Goal: Task Accomplishment & Management: Complete application form

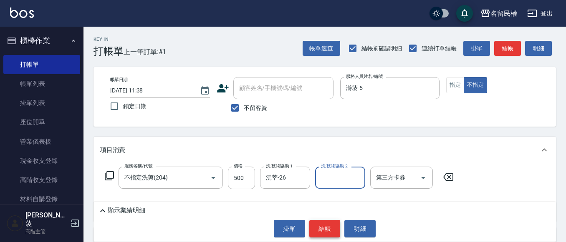
click at [316, 226] on button "結帳" at bounding box center [324, 229] width 31 height 18
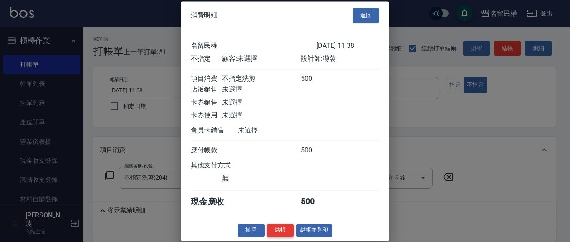
click at [280, 237] on button "結帳" at bounding box center [280, 230] width 27 height 13
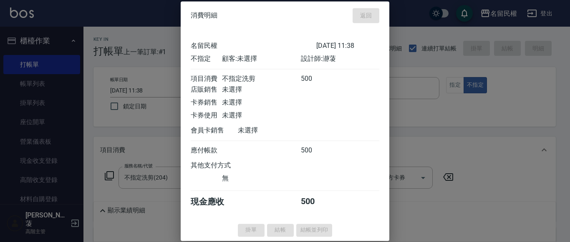
type input "[DATE] 12:18"
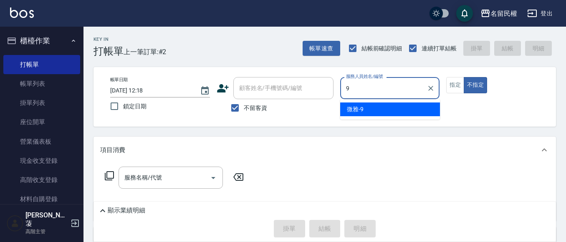
type input "微雅-9"
type button "false"
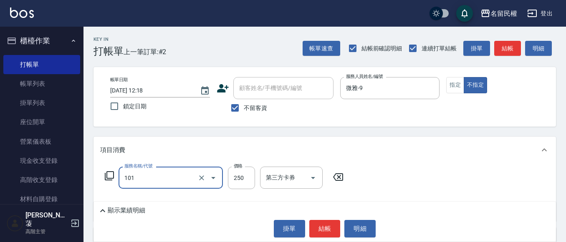
type input "不指定洗髮(101)"
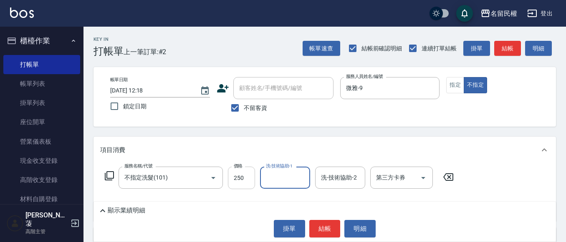
click at [245, 182] on input "250" at bounding box center [241, 178] width 27 height 23
type input "300"
type input "微雅-9"
click at [320, 224] on button "結帳" at bounding box center [324, 229] width 31 height 18
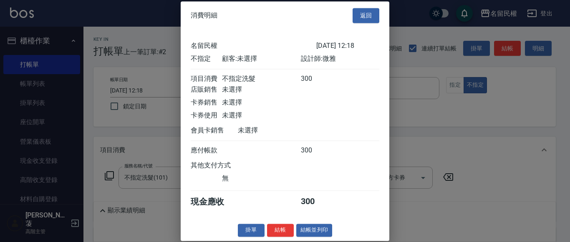
click at [290, 234] on div "消費明細 返回 名留民權 [DATE] 12:18 不指定 顧客: 未選擇 設計師: 微雅 項目消費 不指定洗髮 300 店販銷售 未選擇 卡券銷售 未選擇 …" at bounding box center [285, 121] width 209 height 240
click at [290, 237] on button "結帳" at bounding box center [280, 230] width 27 height 13
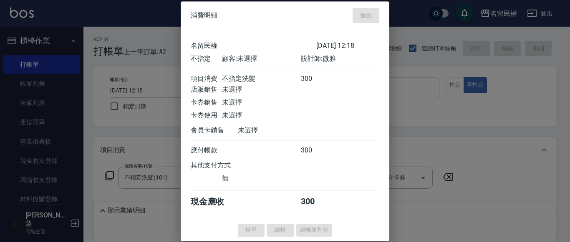
type input "[DATE] 12:29"
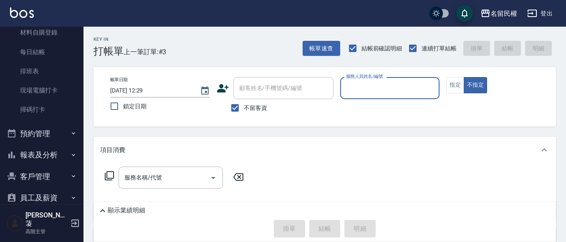
click at [54, 153] on button "報表及分析" at bounding box center [41, 155] width 77 height 22
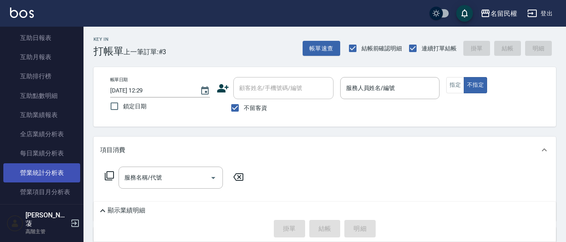
scroll to position [459, 0]
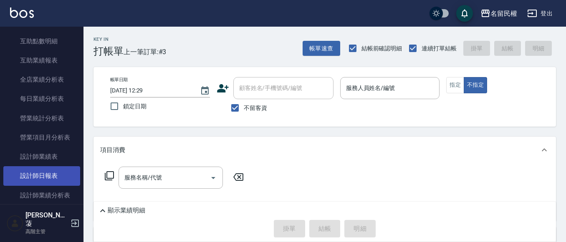
click at [52, 167] on link "設計師日報表" at bounding box center [41, 176] width 77 height 19
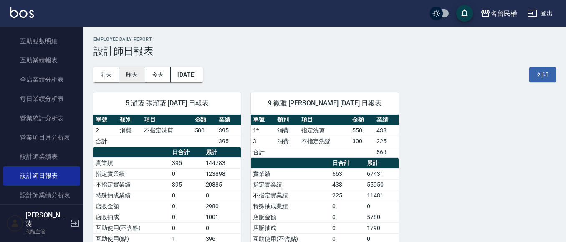
click at [129, 76] on button "昨天" at bounding box center [132, 74] width 26 height 15
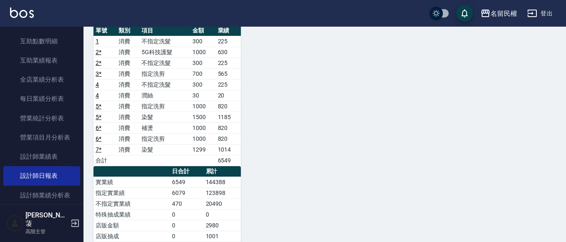
scroll to position [42, 0]
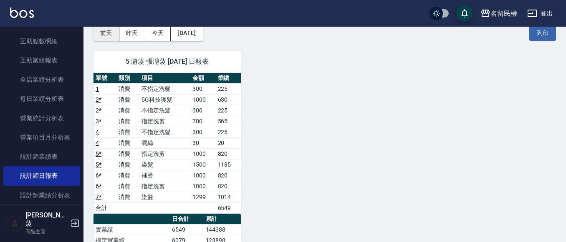
click at [105, 37] on button "前天" at bounding box center [106, 32] width 26 height 15
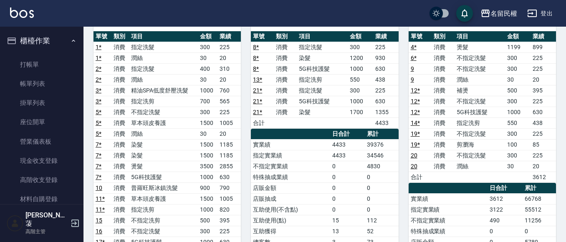
scroll to position [42, 0]
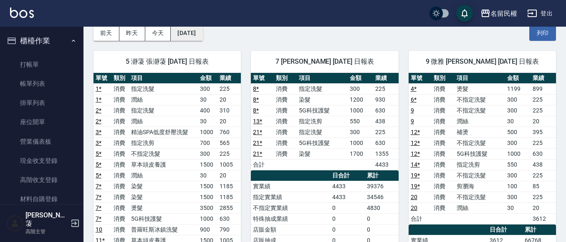
click at [173, 39] on button "[DATE]" at bounding box center [187, 32] width 32 height 15
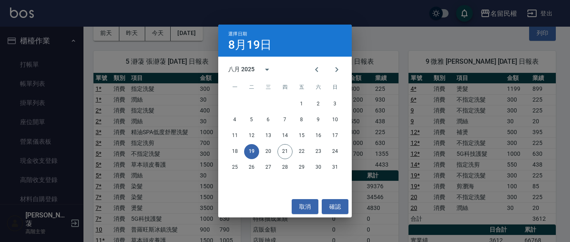
click at [166, 38] on div "選擇日期 [DATE] 八月 2025 一 二 三 四 五 六 日 1 2 3 4 5 6 7 8 9 10 11 12 13 14 15 16 17 18 …" at bounding box center [285, 121] width 570 height 242
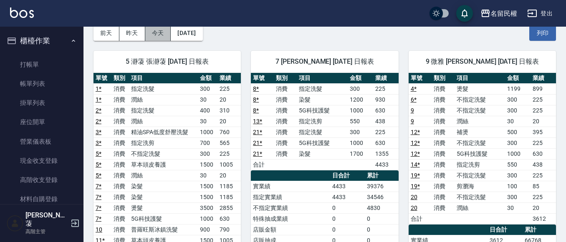
click at [164, 38] on button "今天" at bounding box center [158, 32] width 26 height 15
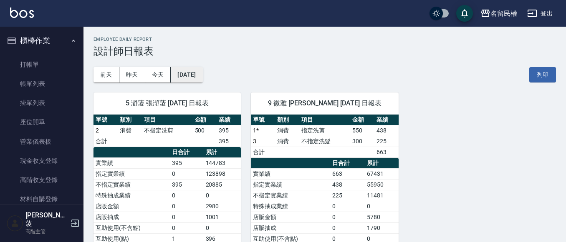
click at [192, 75] on button "[DATE]" at bounding box center [187, 74] width 32 height 15
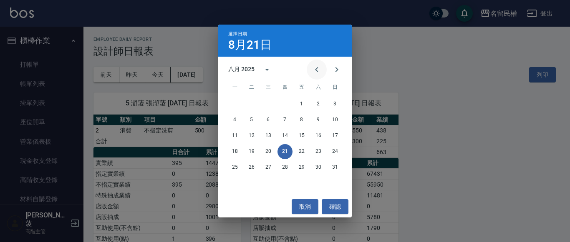
click at [314, 69] on icon "Previous month" at bounding box center [317, 70] width 10 height 10
click at [229, 151] on button "21" at bounding box center [234, 151] width 15 height 15
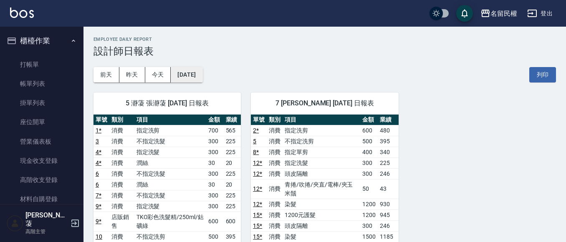
click at [202, 79] on button "[DATE]" at bounding box center [187, 74] width 32 height 15
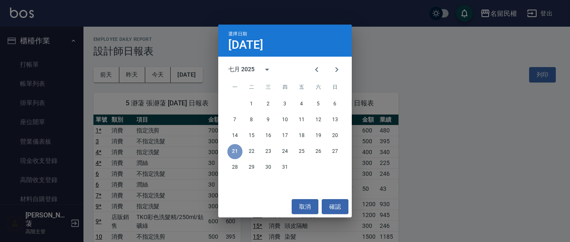
click at [233, 154] on button "21" at bounding box center [234, 151] width 15 height 15
click at [238, 151] on button "21" at bounding box center [234, 151] width 15 height 15
click at [346, 205] on button "確認" at bounding box center [335, 207] width 27 height 15
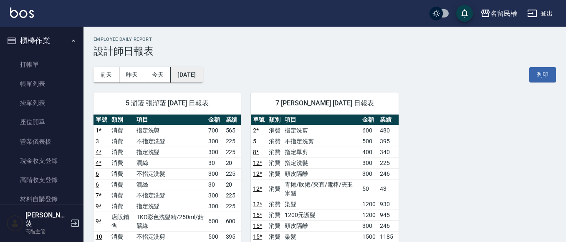
click at [202, 79] on button "[DATE]" at bounding box center [187, 74] width 32 height 15
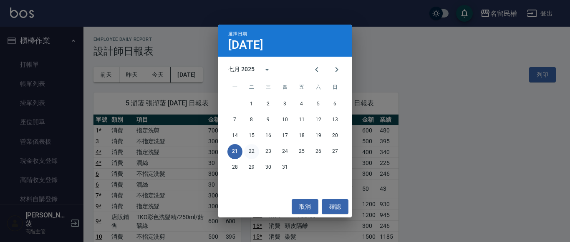
click at [249, 154] on button "22" at bounding box center [251, 151] width 15 height 15
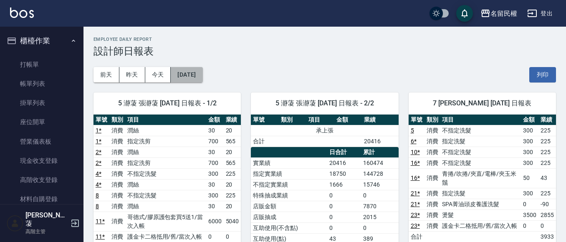
click at [202, 77] on button "[DATE]" at bounding box center [187, 74] width 32 height 15
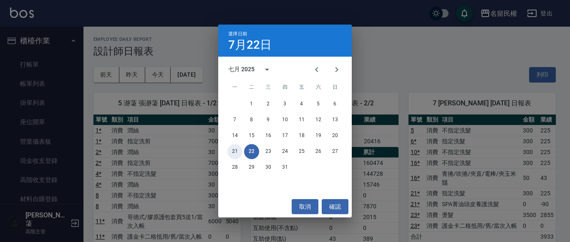
click at [239, 152] on button "21" at bounding box center [234, 151] width 15 height 15
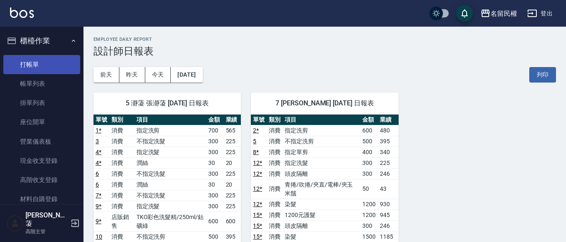
click at [37, 64] on link "打帳單" at bounding box center [41, 64] width 77 height 19
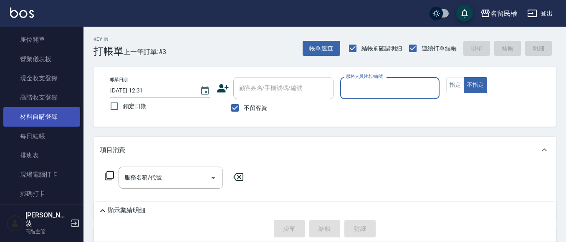
scroll to position [83, 0]
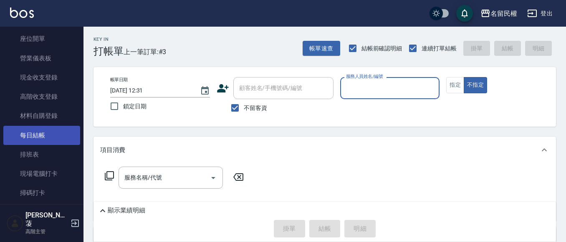
click at [48, 134] on link "每日結帳" at bounding box center [41, 135] width 77 height 19
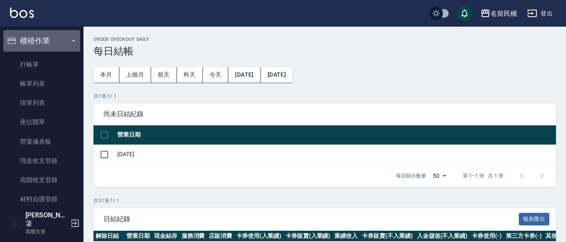
click at [65, 43] on button "櫃檯作業" at bounding box center [41, 41] width 77 height 22
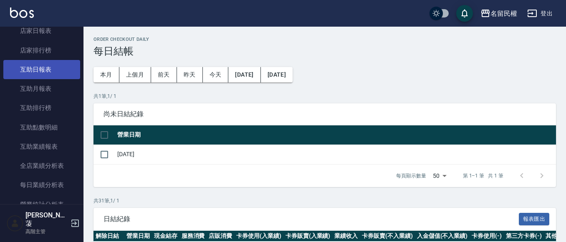
scroll to position [83, 0]
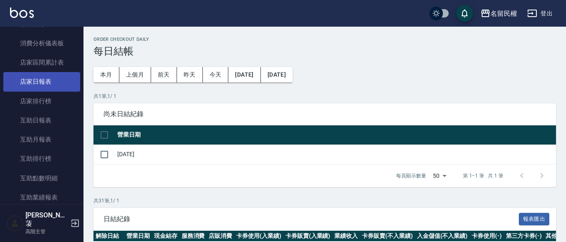
click at [53, 88] on link "店家日報表" at bounding box center [41, 81] width 77 height 19
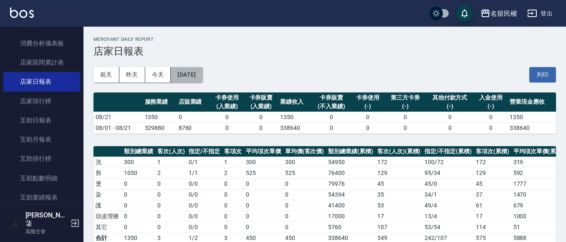
click at [202, 71] on button "[DATE]" at bounding box center [187, 74] width 32 height 15
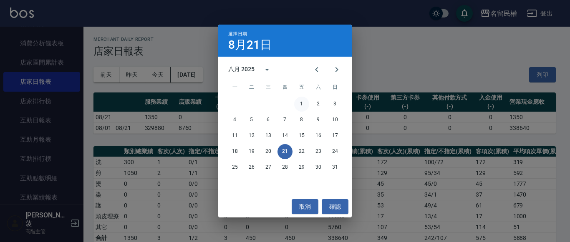
click at [300, 105] on button "1" at bounding box center [301, 104] width 15 height 15
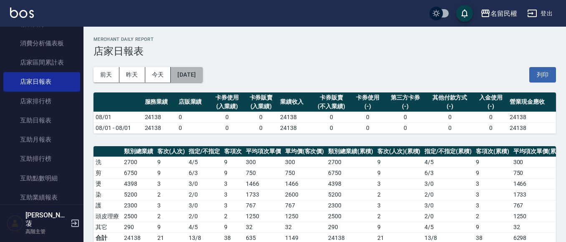
click at [202, 80] on button "[DATE]" at bounding box center [187, 74] width 32 height 15
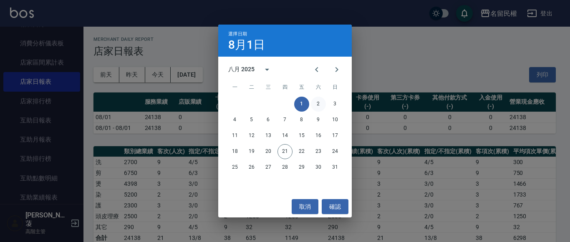
drag, startPoint x: 311, startPoint y: 106, endPoint x: 321, endPoint y: 103, distance: 10.6
click at [313, 105] on div "1 2 3" at bounding box center [285, 104] width 134 height 15
click at [321, 103] on button "2" at bounding box center [318, 104] width 15 height 15
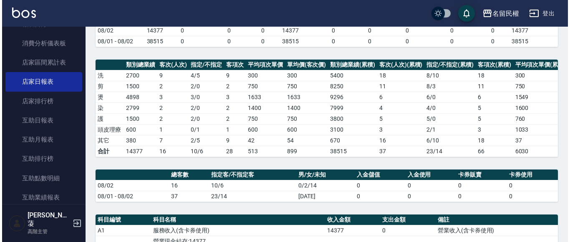
scroll to position [42, 0]
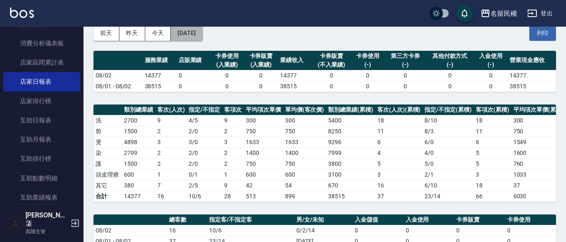
click at [197, 37] on button "[DATE]" at bounding box center [187, 32] width 32 height 15
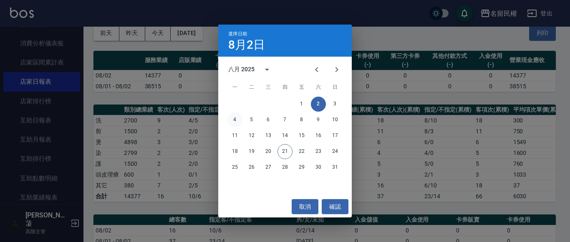
click at [239, 119] on button "4" at bounding box center [234, 120] width 15 height 15
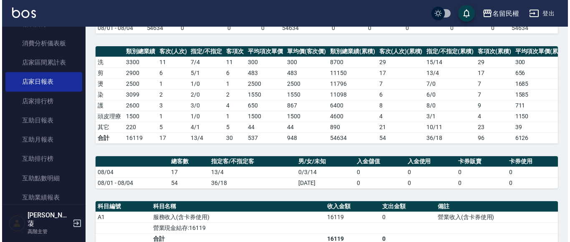
scroll to position [42, 0]
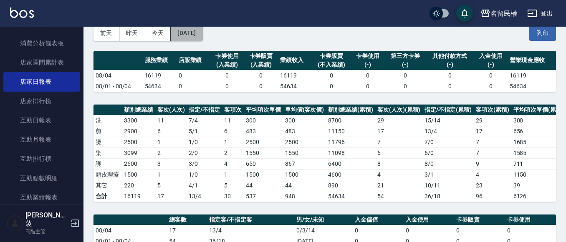
click at [202, 36] on button "[DATE]" at bounding box center [187, 32] width 32 height 15
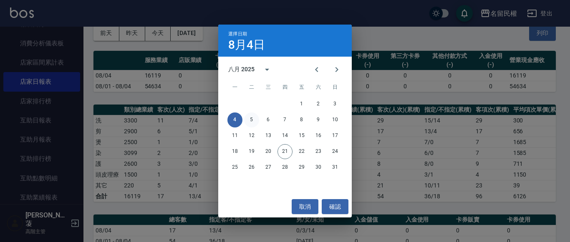
click at [255, 121] on button "5" at bounding box center [251, 120] width 15 height 15
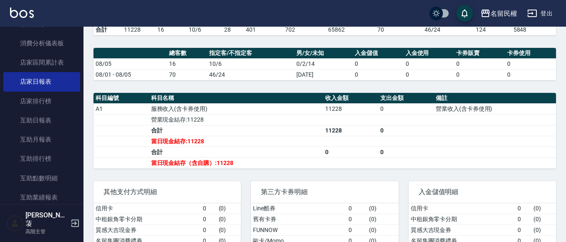
scroll to position [89, 0]
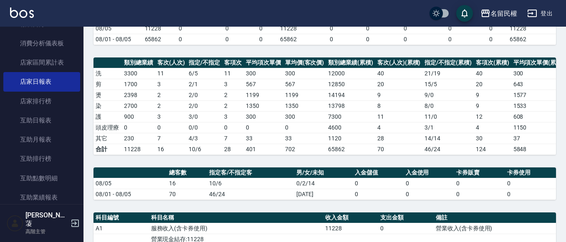
drag, startPoint x: 254, startPoint y: 118, endPoint x: 227, endPoint y: 104, distance: 31.0
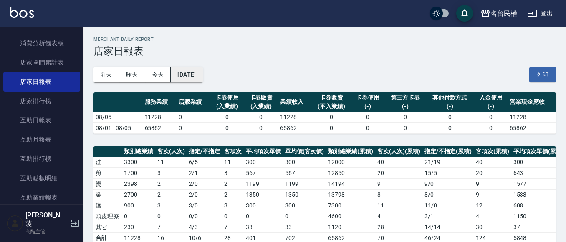
drag, startPoint x: 227, startPoint y: 104, endPoint x: 211, endPoint y: 72, distance: 35.5
click at [202, 72] on button "[DATE]" at bounding box center [187, 74] width 32 height 15
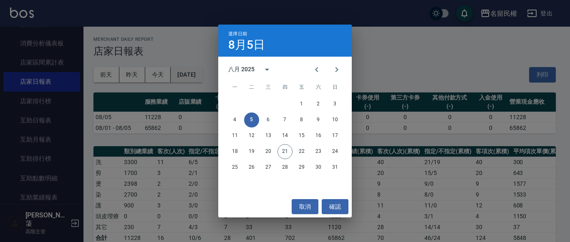
click at [211, 72] on div "選擇日期 8月5日 八月 2025 一 二 三 四 五 六 日 1 2 3 4 5 6 7 8 9 10 11 12 13 14 15 16 17 18 19…" at bounding box center [285, 121] width 570 height 242
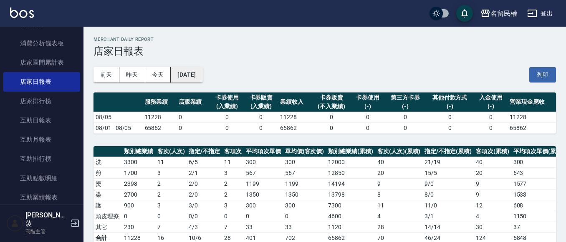
click at [202, 74] on button "[DATE]" at bounding box center [187, 74] width 32 height 15
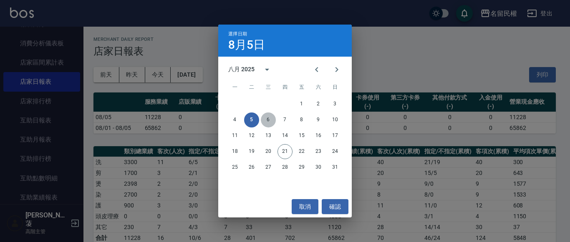
click at [271, 119] on button "6" at bounding box center [268, 120] width 15 height 15
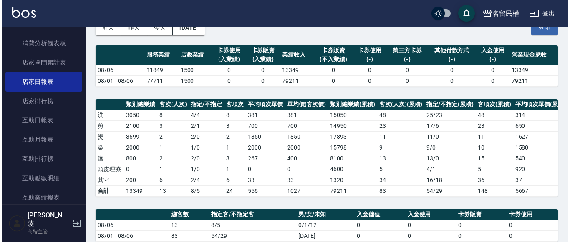
scroll to position [42, 0]
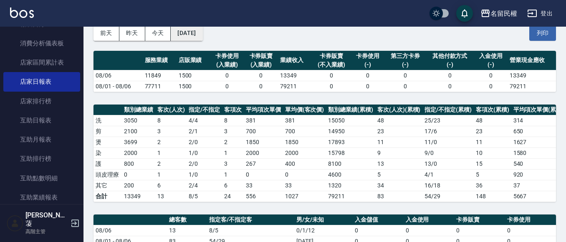
click at [197, 31] on button "[DATE]" at bounding box center [187, 32] width 32 height 15
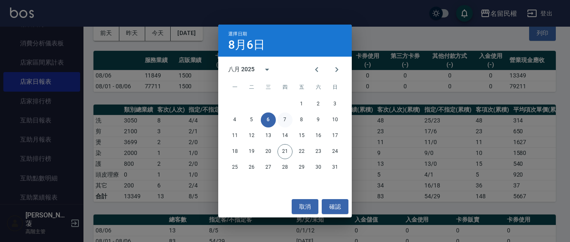
click at [287, 122] on button "7" at bounding box center [285, 120] width 15 height 15
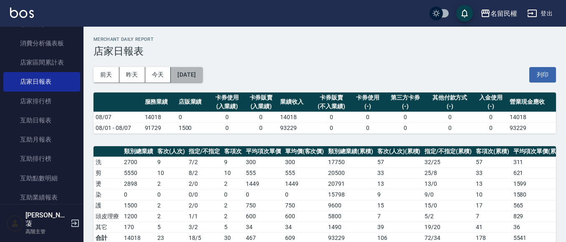
click at [191, 71] on button "[DATE]" at bounding box center [187, 74] width 32 height 15
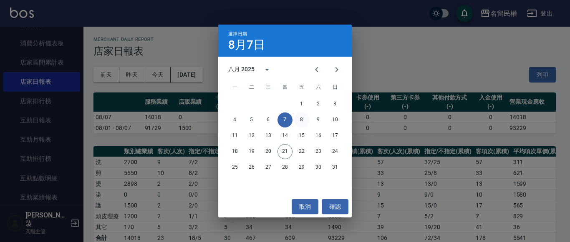
click at [303, 117] on button "8" at bounding box center [301, 120] width 15 height 15
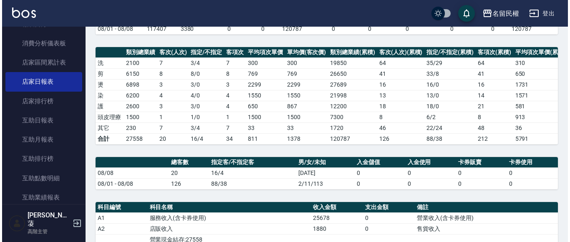
scroll to position [42, 0]
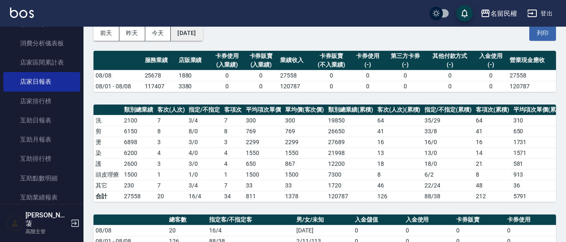
click at [202, 33] on button "[DATE]" at bounding box center [187, 32] width 32 height 15
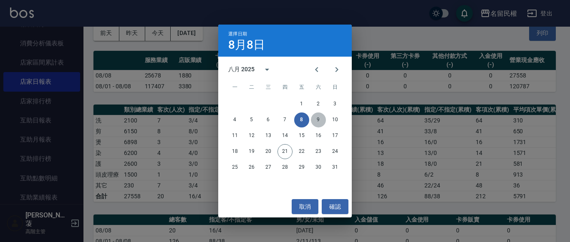
click at [321, 119] on button "9" at bounding box center [318, 120] width 15 height 15
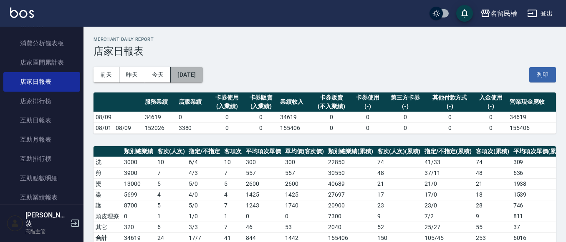
click at [198, 73] on button "[DATE]" at bounding box center [187, 74] width 32 height 15
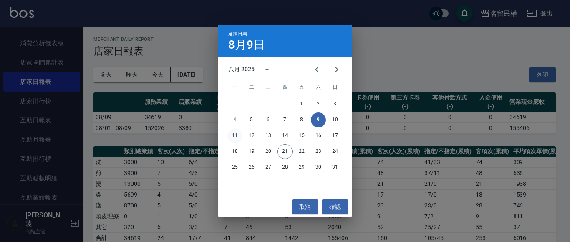
click at [238, 136] on button "11" at bounding box center [234, 136] width 15 height 15
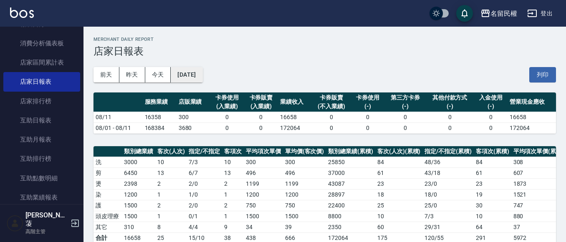
click at [202, 80] on button "[DATE]" at bounding box center [187, 74] width 32 height 15
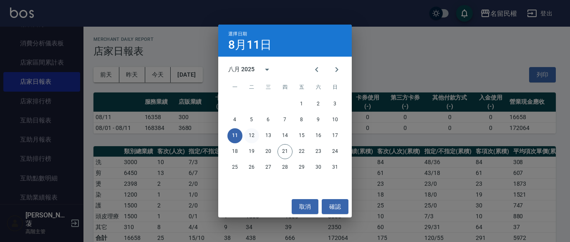
click at [251, 138] on button "12" at bounding box center [251, 136] width 15 height 15
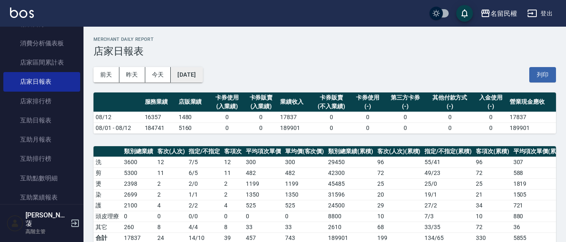
click at [199, 77] on button "[DATE]" at bounding box center [187, 74] width 32 height 15
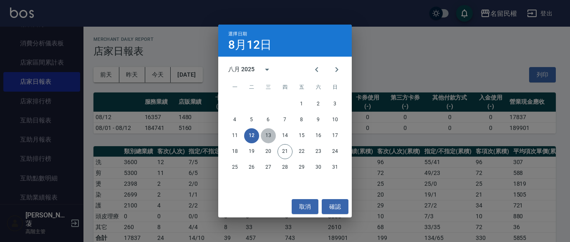
click at [269, 134] on button "13" at bounding box center [268, 136] width 15 height 15
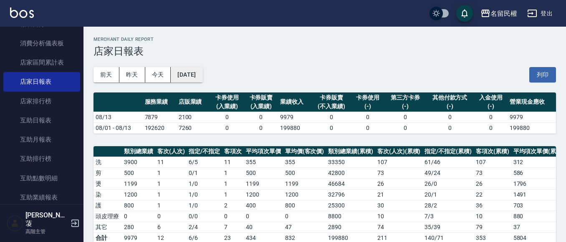
click at [202, 76] on button "[DATE]" at bounding box center [187, 74] width 32 height 15
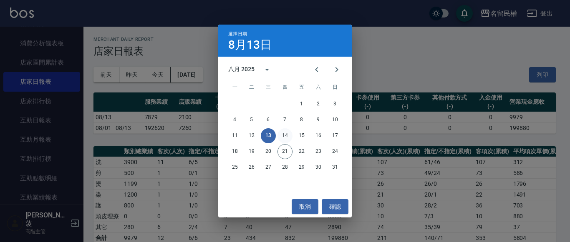
click at [285, 135] on button "14" at bounding box center [285, 136] width 15 height 15
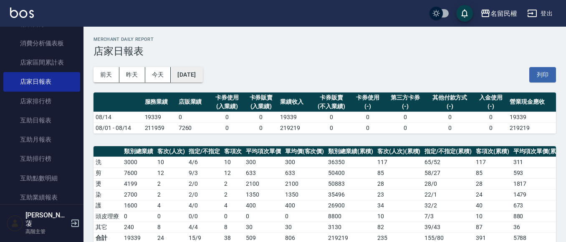
click at [202, 74] on button "[DATE]" at bounding box center [187, 74] width 32 height 15
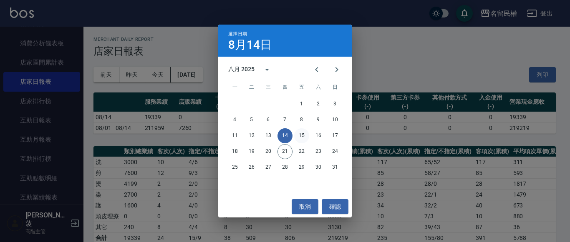
click at [301, 136] on button "15" at bounding box center [301, 136] width 15 height 15
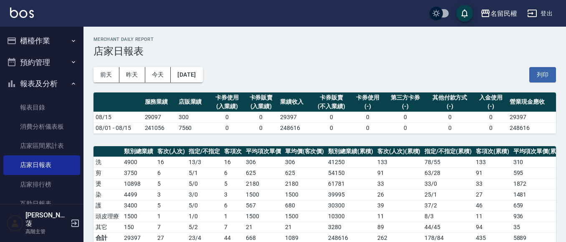
drag, startPoint x: 69, startPoint y: 84, endPoint x: 70, endPoint y: 79, distance: 5.0
click at [70, 84] on icon "button" at bounding box center [73, 84] width 7 height 7
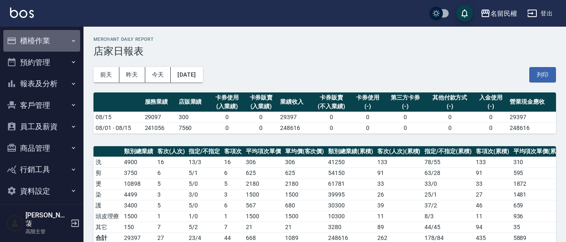
click at [70, 43] on button "櫃檯作業" at bounding box center [41, 41] width 77 height 22
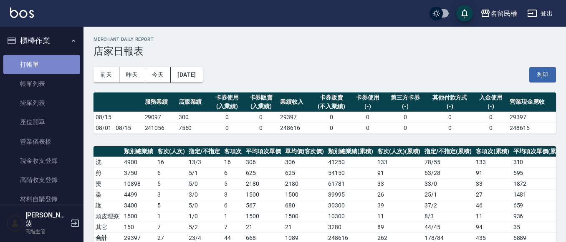
click at [67, 67] on link "打帳單" at bounding box center [41, 64] width 77 height 19
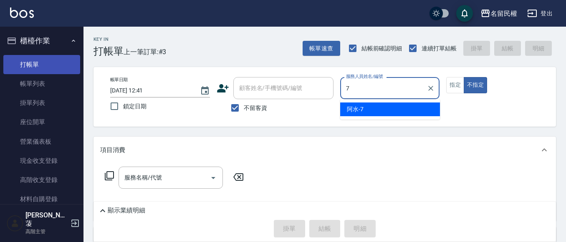
type input "阿水-7"
type button "false"
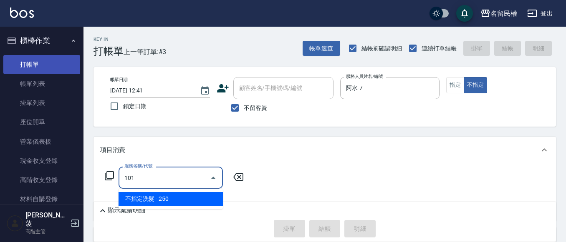
type input "不指定洗髮(101)"
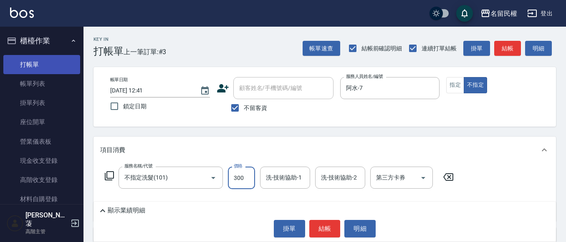
type input "300"
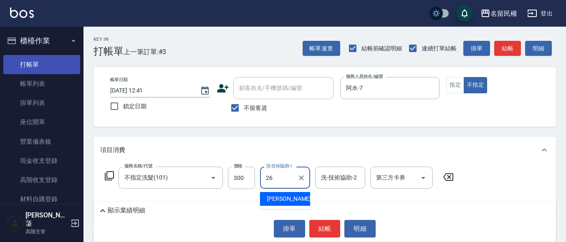
type input "沅莘-26"
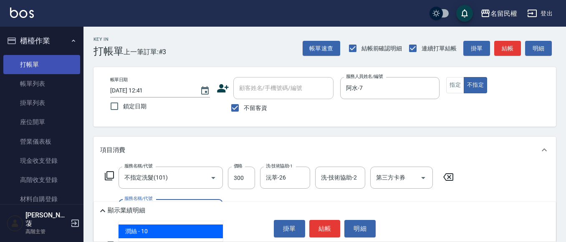
type input "[PERSON_NAME](701)"
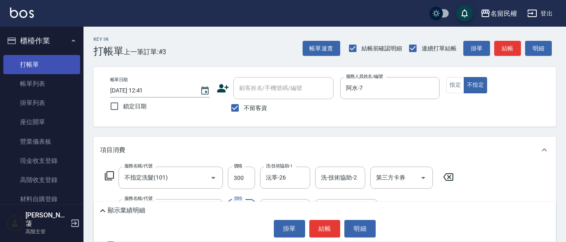
type input "30"
type input "沅莘-26"
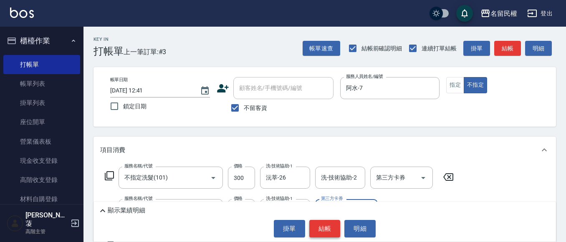
click at [318, 223] on button "結帳" at bounding box center [324, 229] width 31 height 18
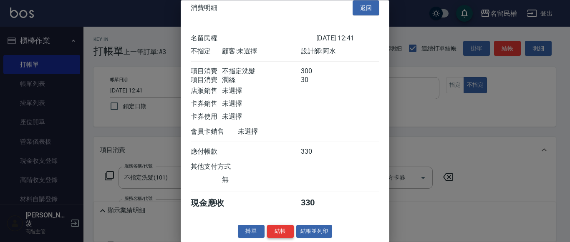
scroll to position [21, 0]
click at [280, 227] on button "結帳" at bounding box center [280, 232] width 27 height 13
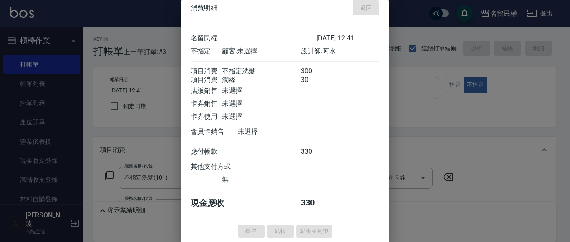
type input "[DATE] 13:01"
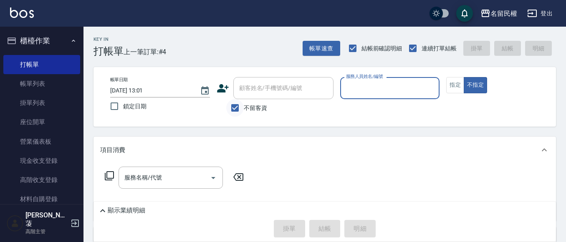
click at [237, 107] on input "不留客資" at bounding box center [235, 108] width 18 height 18
checkbox input "false"
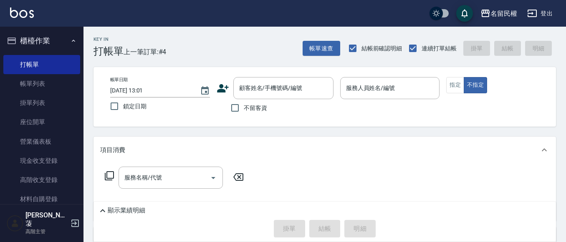
click at [223, 92] on icon at bounding box center [223, 88] width 12 height 8
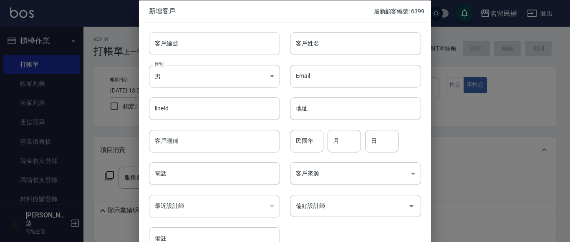
click at [250, 52] on input "客戶編號" at bounding box center [214, 43] width 131 height 23
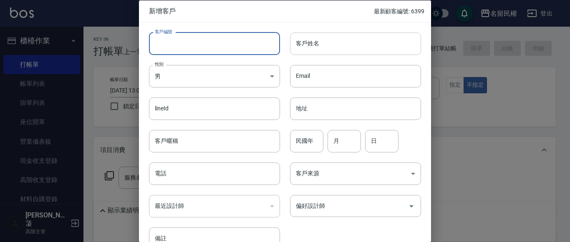
click at [307, 46] on input "客戶姓名" at bounding box center [355, 43] width 131 height 23
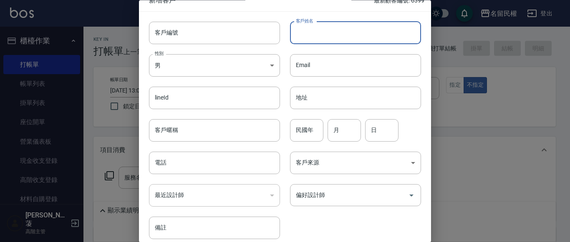
scroll to position [42, 0]
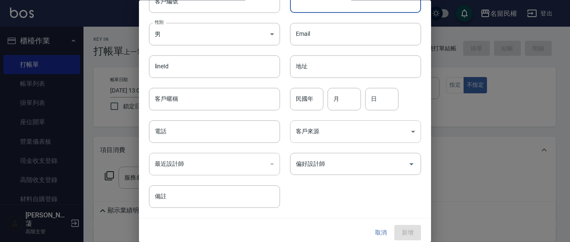
click at [301, 130] on body "名留民權 登出 櫃檯作業 打帳單 帳單列表 掛單列表 座位開單 營業儀表板 現金收支登錄 高階收支登錄 材料自購登錄 每日結帳 排班表 現場電腦打卡 掃碼打卡…" at bounding box center [285, 187] width 570 height 374
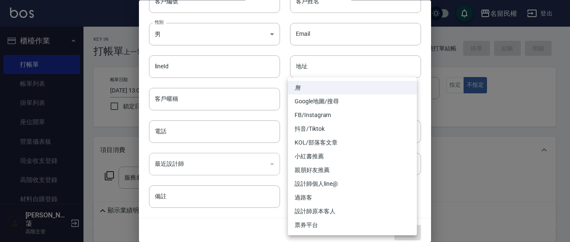
click at [202, 136] on div at bounding box center [285, 121] width 570 height 242
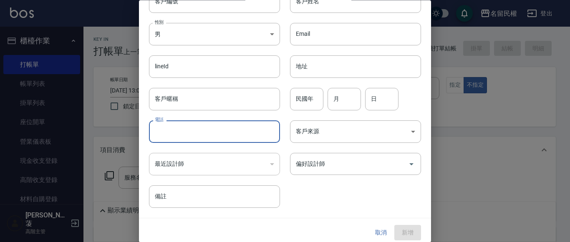
click at [202, 132] on input "電話" at bounding box center [214, 132] width 131 height 23
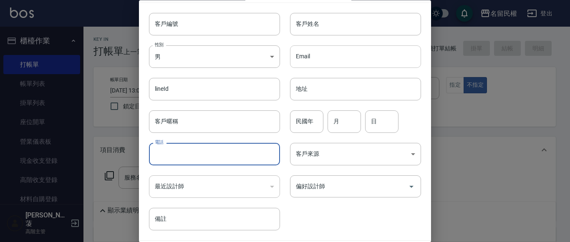
scroll to position [0, 0]
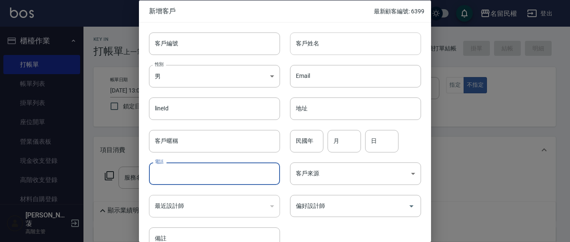
click at [356, 53] on input "客戶姓名" at bounding box center [355, 43] width 131 height 23
click at [501, 66] on div at bounding box center [285, 121] width 570 height 242
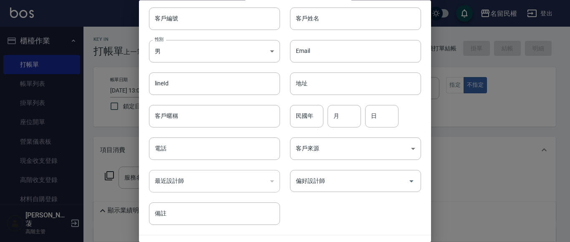
scroll to position [47, 0]
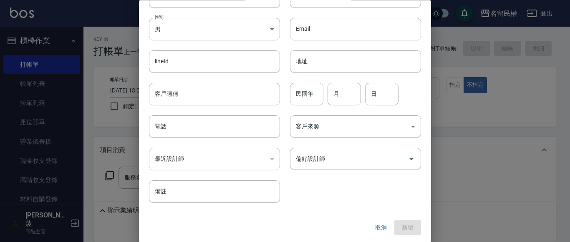
click at [377, 227] on button "取消" at bounding box center [381, 228] width 27 height 15
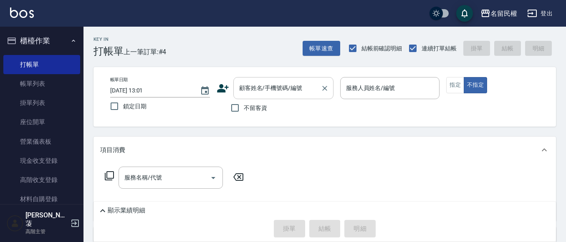
click at [302, 86] on input "顧客姓名/手機號碼/編號" at bounding box center [277, 88] width 80 height 15
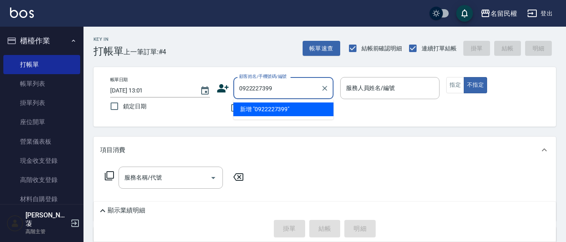
type input "0922227399"
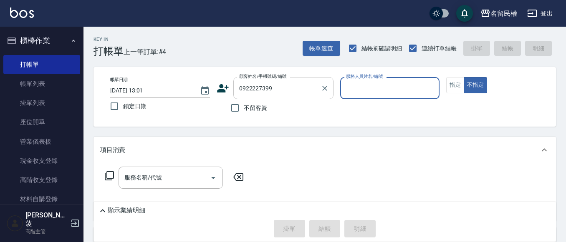
click at [315, 90] on input "0922227399" at bounding box center [277, 88] width 80 height 15
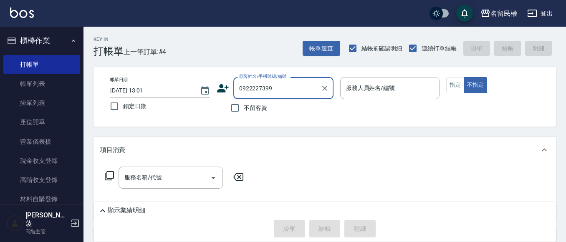
click at [275, 87] on input "0922227399" at bounding box center [277, 88] width 80 height 15
click at [324, 92] on icon "Clear" at bounding box center [325, 88] width 8 height 8
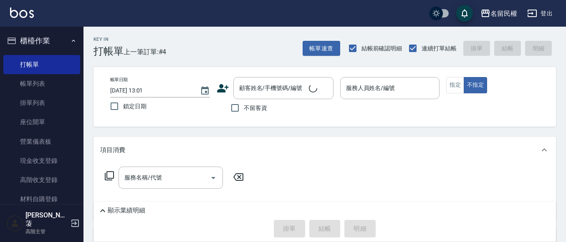
click at [225, 88] on icon at bounding box center [223, 88] width 13 height 13
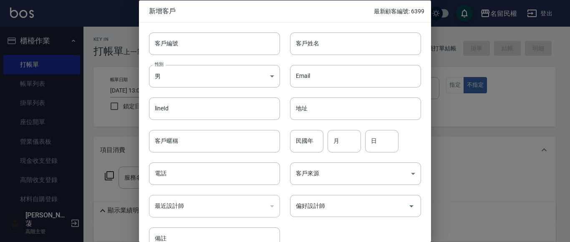
click at [298, 42] on input "客戶姓名" at bounding box center [355, 43] width 131 height 23
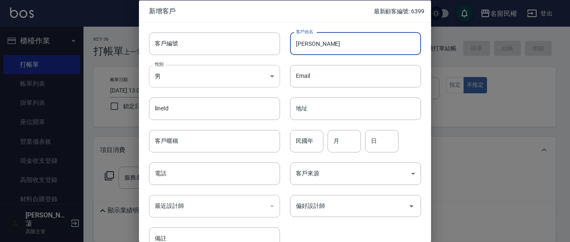
type input "[PERSON_NAME]"
click at [264, 69] on body "名留民權 登出 櫃檯作業 打帳單 帳單列表 掛單列表 座位開單 營業儀表板 現金收支登錄 高階收支登錄 材料自購登錄 每日結帳 排班表 現場電腦打卡 掃碼打卡…" at bounding box center [285, 187] width 570 height 374
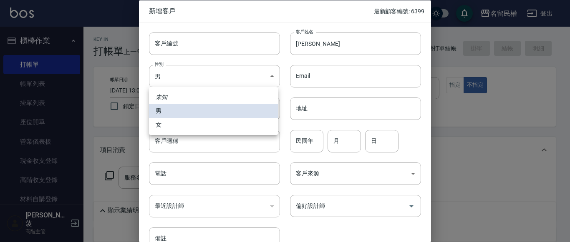
click at [169, 121] on li "女" at bounding box center [213, 125] width 129 height 14
type input "[DEMOGRAPHIC_DATA]"
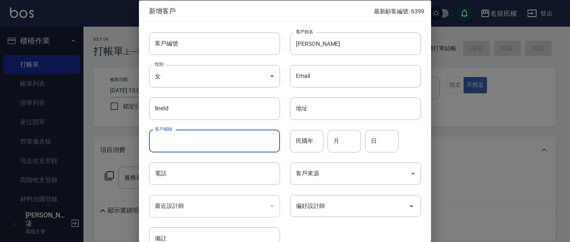
click at [174, 140] on input "客戶暱稱" at bounding box center [214, 141] width 131 height 23
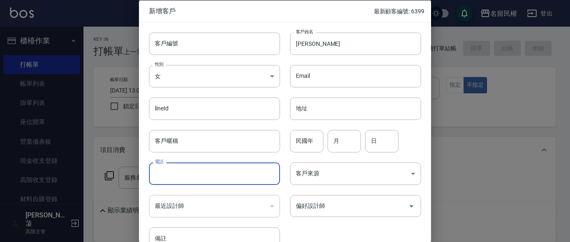
click at [180, 166] on input "電話" at bounding box center [214, 174] width 131 height 23
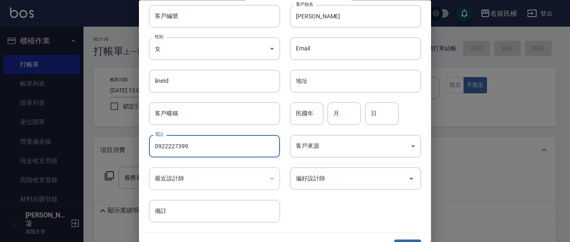
scroll to position [42, 0]
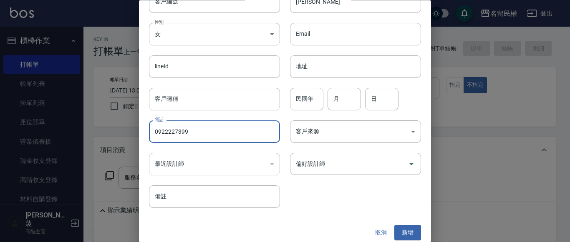
type input "0922227399"
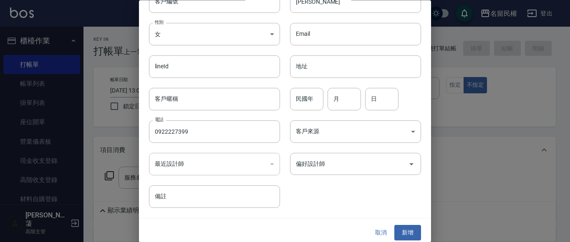
click at [235, 159] on div "​" at bounding box center [214, 165] width 131 height 23
click at [237, 160] on div "​" at bounding box center [214, 165] width 131 height 23
click at [411, 230] on button "新增" at bounding box center [407, 233] width 27 height 15
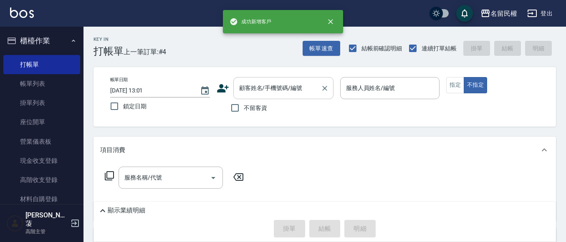
click at [270, 94] on input "顧客姓名/手機號碼/編號" at bounding box center [277, 88] width 80 height 15
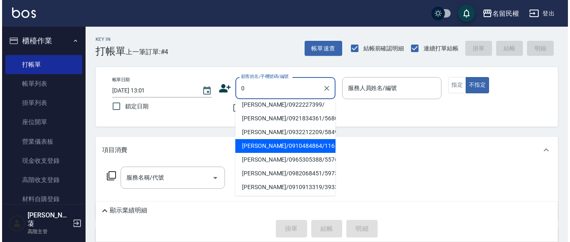
scroll to position [0, 0]
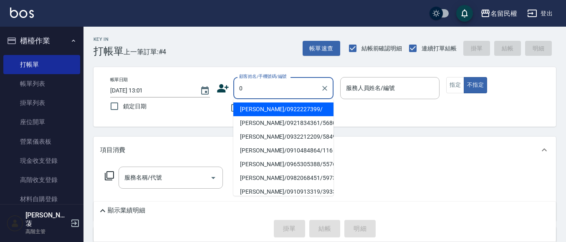
click at [280, 114] on li "[PERSON_NAME]/0922227399/" at bounding box center [283, 110] width 100 height 14
type input "[PERSON_NAME]/0922227399/"
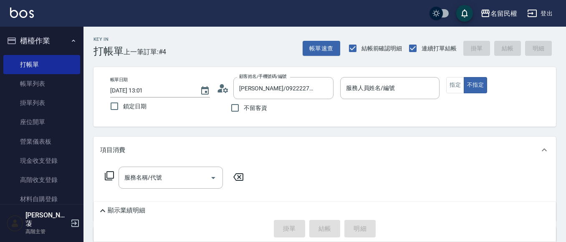
click at [227, 90] on icon at bounding box center [225, 90] width 5 height 5
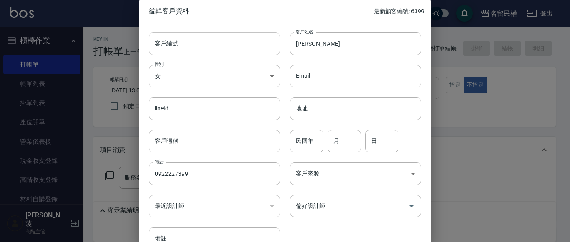
click at [232, 54] on input "客戶編號" at bounding box center [214, 43] width 131 height 23
click at [450, 79] on div at bounding box center [285, 121] width 570 height 242
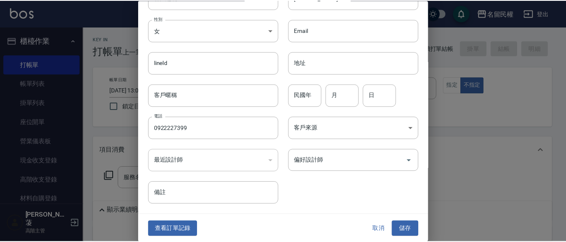
scroll to position [47, 0]
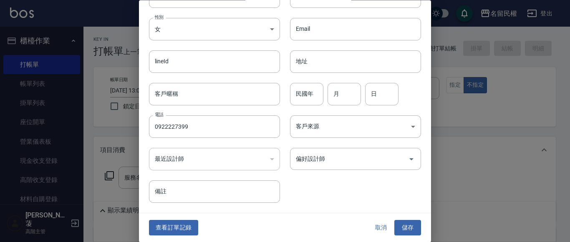
click at [375, 225] on button "取消" at bounding box center [381, 228] width 27 height 15
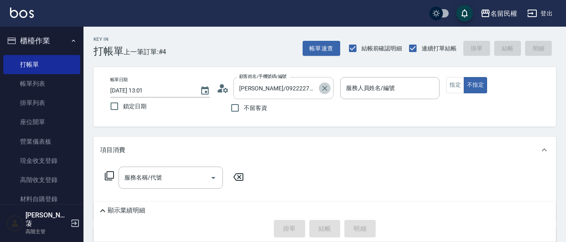
click at [328, 91] on icon "Clear" at bounding box center [325, 88] width 8 height 8
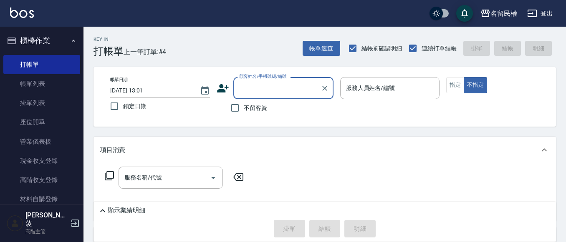
click at [303, 91] on input "顧客姓名/手機號碼/編號" at bounding box center [277, 88] width 80 height 15
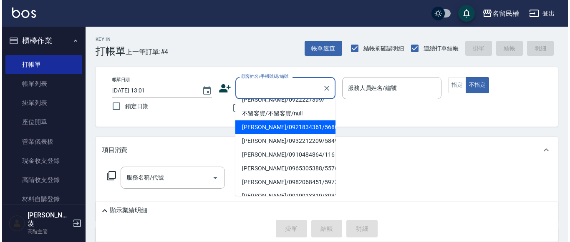
scroll to position [0, 0]
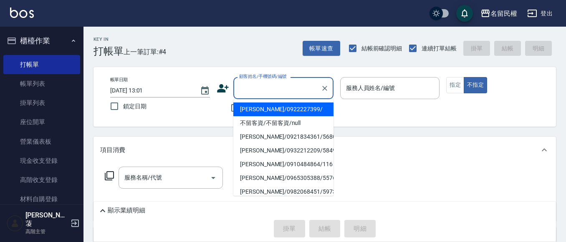
click at [263, 109] on li "[PERSON_NAME]/0922227399/" at bounding box center [283, 110] width 100 height 14
type input "[PERSON_NAME]/0922227399/"
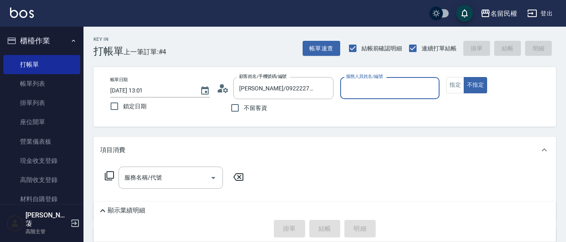
click at [220, 88] on icon at bounding box center [223, 88] width 13 height 13
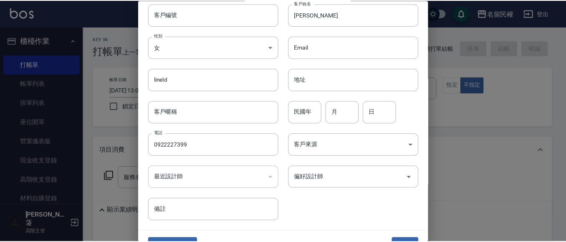
scroll to position [42, 0]
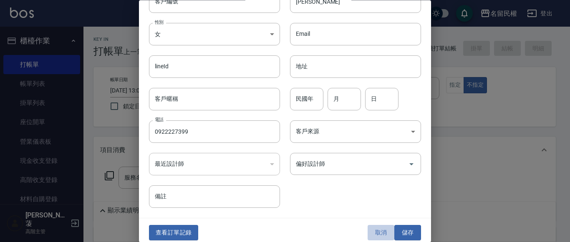
click at [379, 232] on button "取消" at bounding box center [381, 233] width 27 height 15
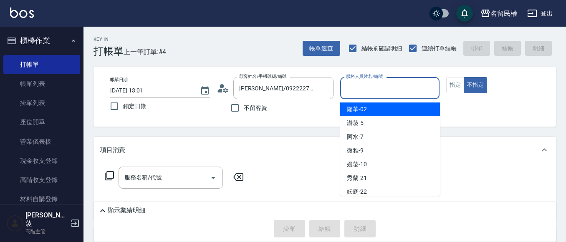
click at [383, 88] on input "服務人員姓名/編號" at bounding box center [390, 88] width 92 height 15
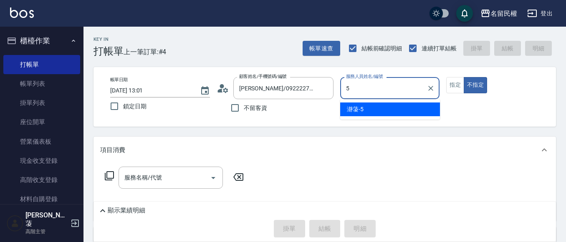
type input "瀞蓤-5"
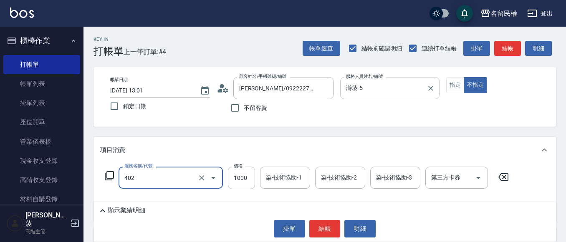
type input "染髮(402)"
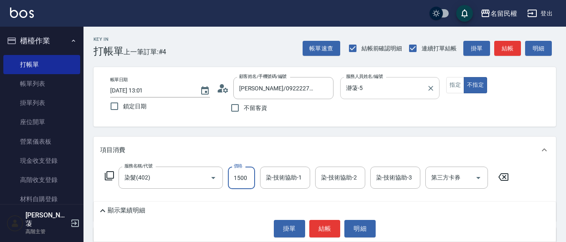
type input "1500"
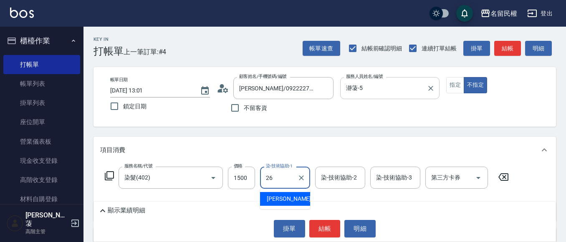
type input "沅莘-26"
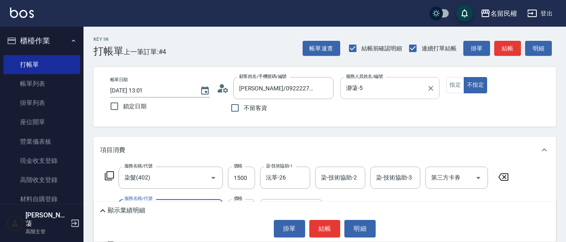
type input "指定洗剪(205)"
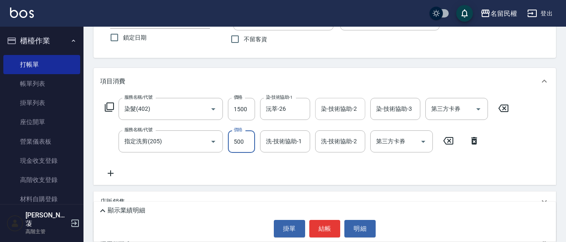
scroll to position [83, 0]
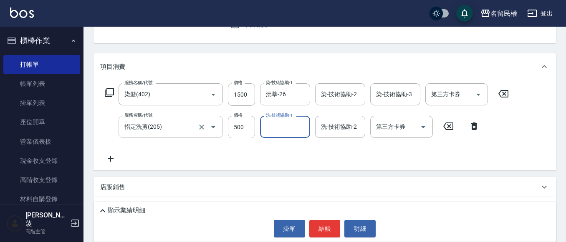
click at [187, 130] on input "指定洗剪(205)" at bounding box center [158, 127] width 73 height 15
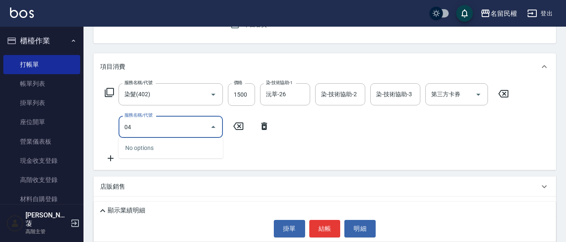
type input "0"
type input "不指定洗剪(204)"
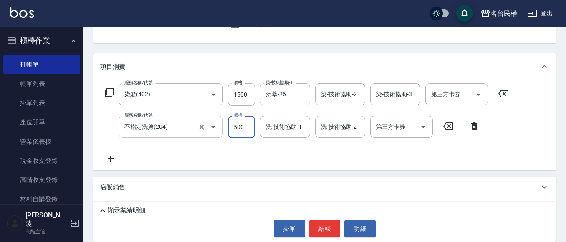
type input "500"
type input "沅莘-26"
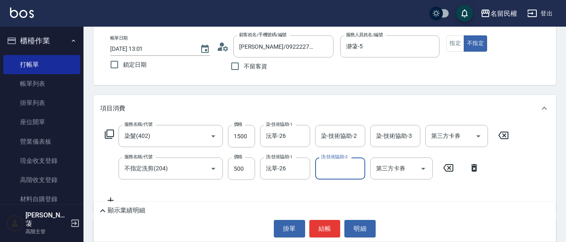
scroll to position [0, 0]
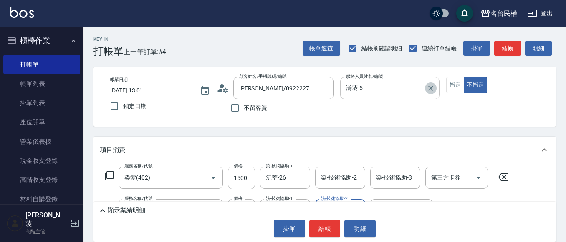
click at [429, 87] on icon "Clear" at bounding box center [431, 88] width 8 height 8
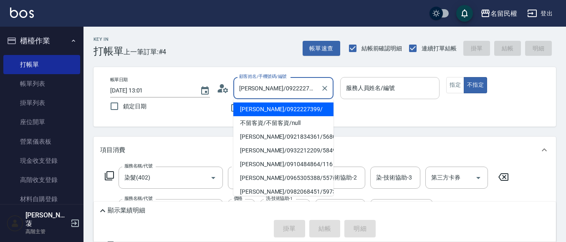
click at [314, 89] on input "[PERSON_NAME]/0922227399/" at bounding box center [277, 88] width 80 height 15
click at [324, 87] on icon "Clear" at bounding box center [325, 88] width 8 height 8
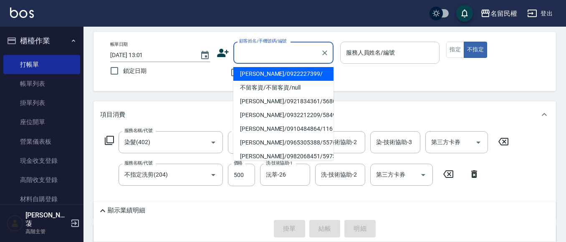
scroll to position [83, 0]
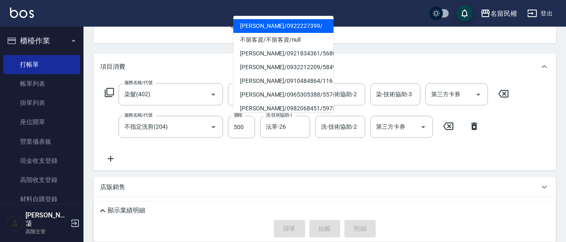
click at [471, 126] on icon at bounding box center [474, 126] width 21 height 10
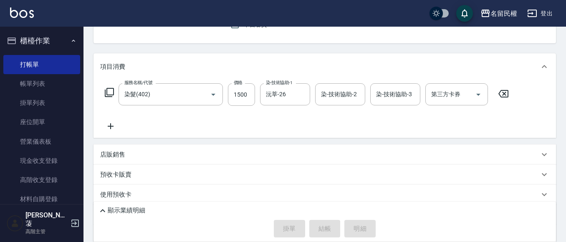
click at [506, 96] on icon at bounding box center [503, 94] width 21 height 10
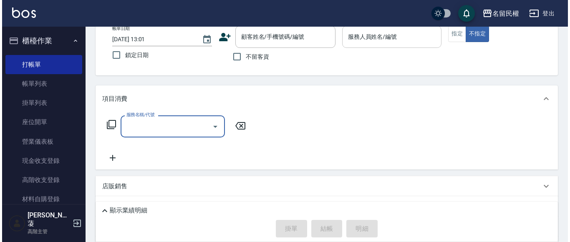
scroll to position [0, 0]
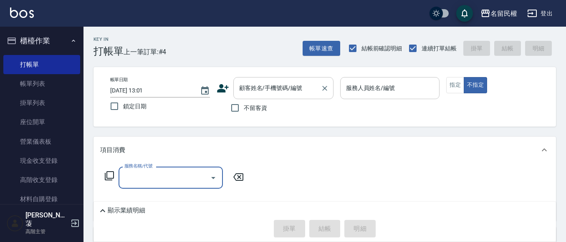
click at [302, 91] on input "顧客姓名/手機號碼/編號" at bounding box center [277, 88] width 80 height 15
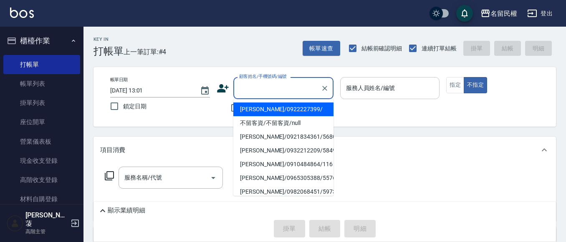
click at [280, 111] on li "[PERSON_NAME]/0922227399/" at bounding box center [283, 110] width 100 height 14
type input "[PERSON_NAME]/0922227399/"
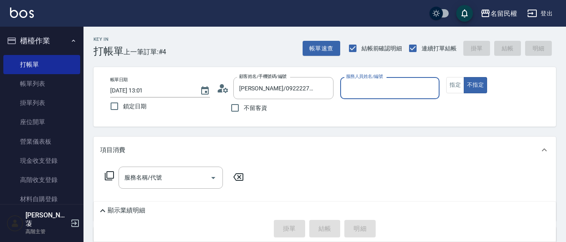
click at [227, 92] on icon at bounding box center [225, 90] width 5 height 5
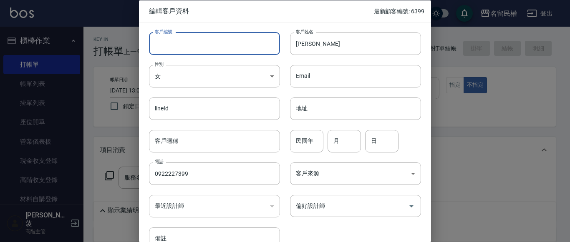
click at [256, 46] on input "客戶編號" at bounding box center [214, 43] width 131 height 23
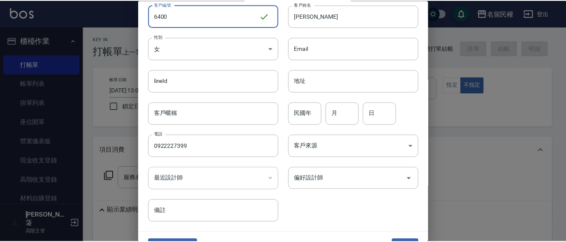
scroll to position [42, 0]
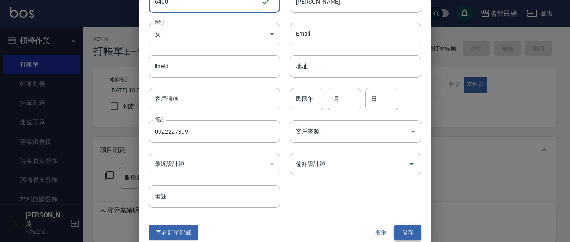
type input "6400"
click at [394, 234] on button "儲存" at bounding box center [407, 233] width 27 height 15
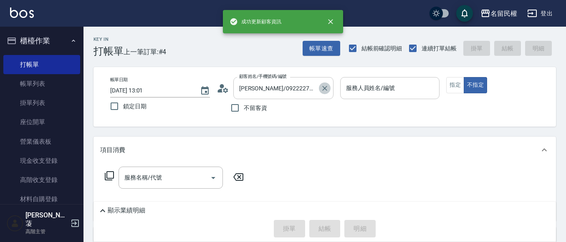
click at [323, 92] on icon "Clear" at bounding box center [325, 88] width 8 height 8
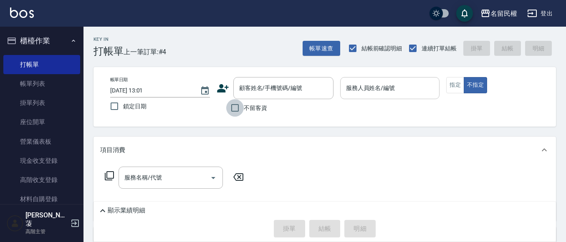
click at [243, 108] on input "不留客資" at bounding box center [235, 108] width 18 height 18
checkbox input "true"
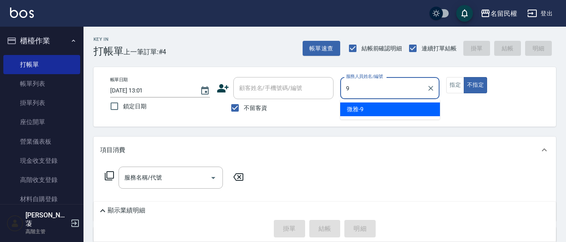
type input "微雅-9"
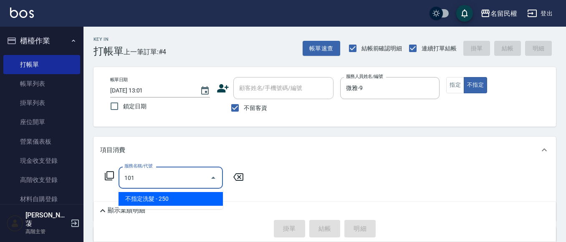
type input "不指定洗髮(101)"
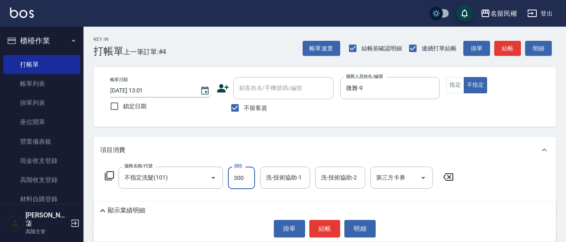
type input "300"
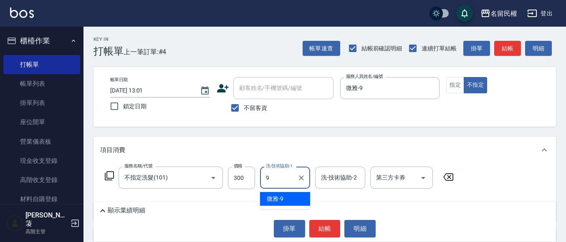
type input "微雅-9"
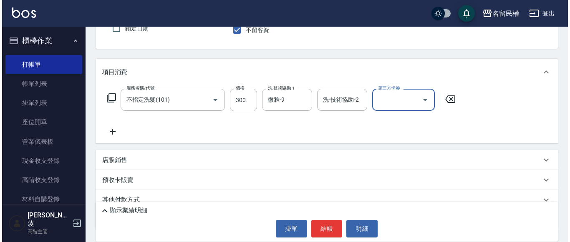
scroll to position [83, 0]
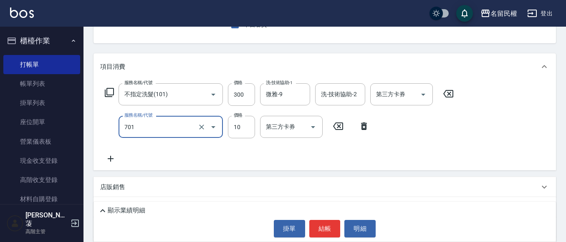
type input "[PERSON_NAME](701)"
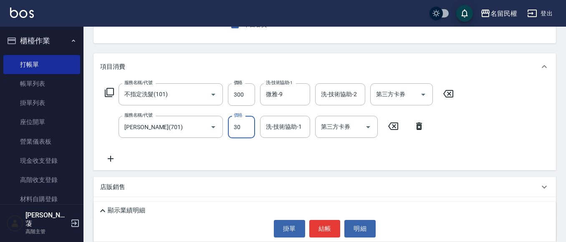
type input "30"
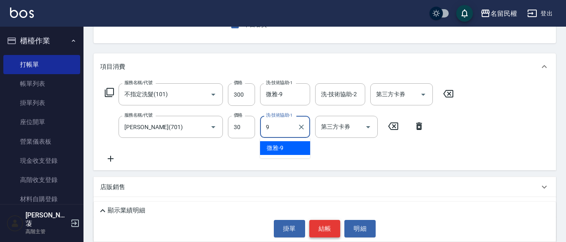
type input "微雅-9"
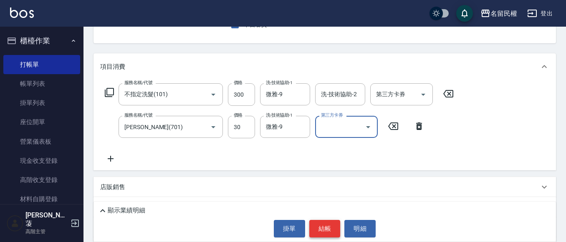
click at [326, 232] on button "結帳" at bounding box center [324, 229] width 31 height 18
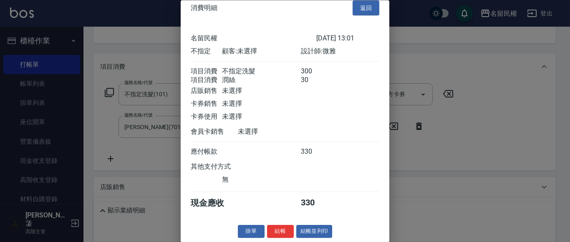
scroll to position [21, 0]
drag, startPoint x: 270, startPoint y: 229, endPoint x: 266, endPoint y: 204, distance: 25.5
click at [270, 225] on div "消費明細 返回 名留民權 [DATE] 13:01 不指定 顧客: 未選擇 設計師: 微雅 項目消費 不指定洗髮 300 項目消費 潤絲 30 店販銷售 未選…" at bounding box center [285, 121] width 209 height 242
click at [282, 233] on button "結帳" at bounding box center [280, 232] width 27 height 13
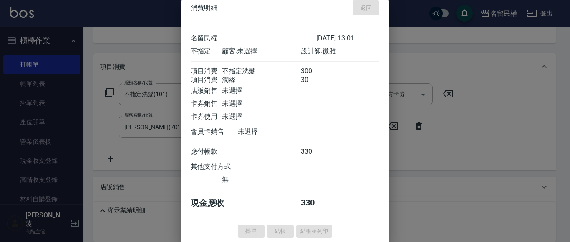
type input "[DATE] 13:10"
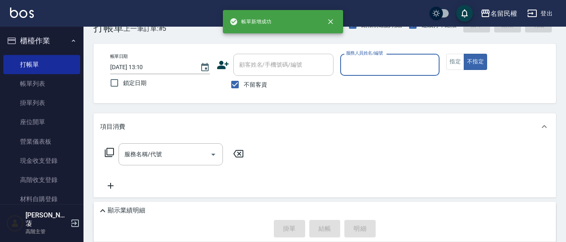
scroll to position [0, 0]
